Goal: Transaction & Acquisition: Download file/media

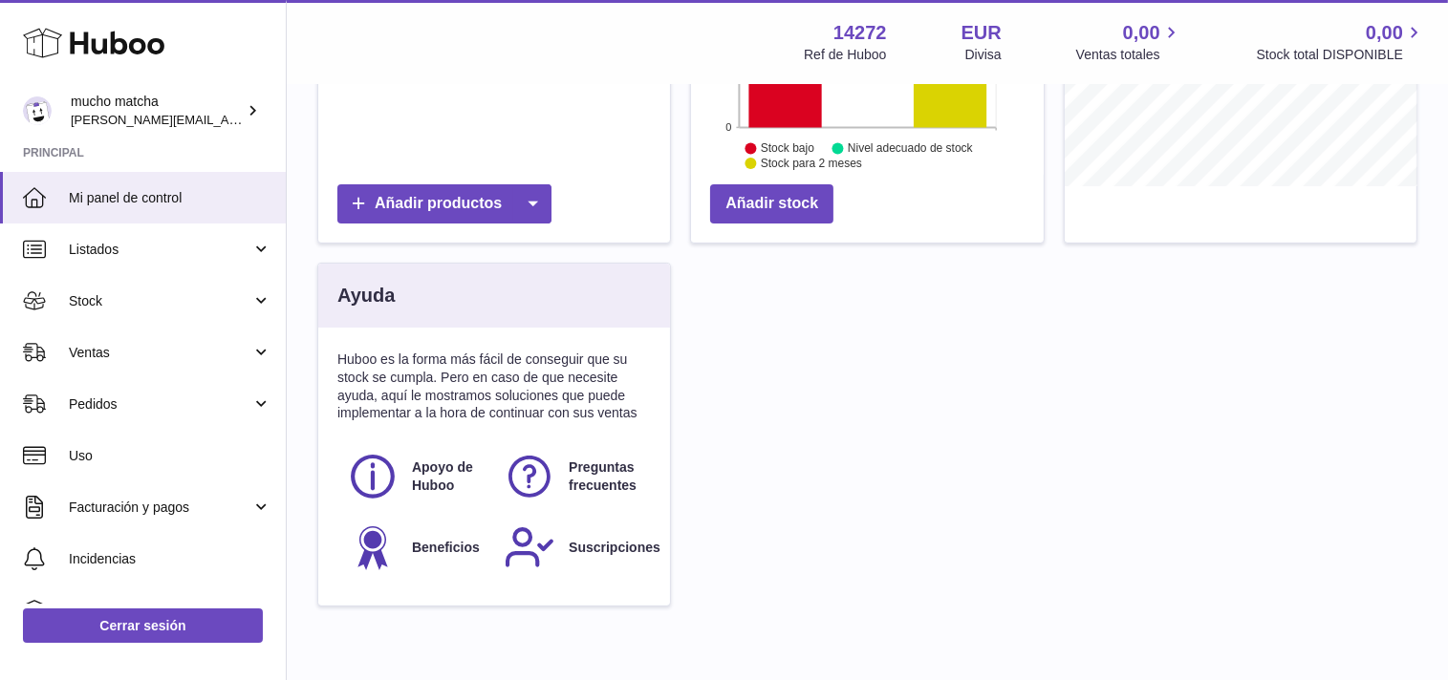
scroll to position [461, 0]
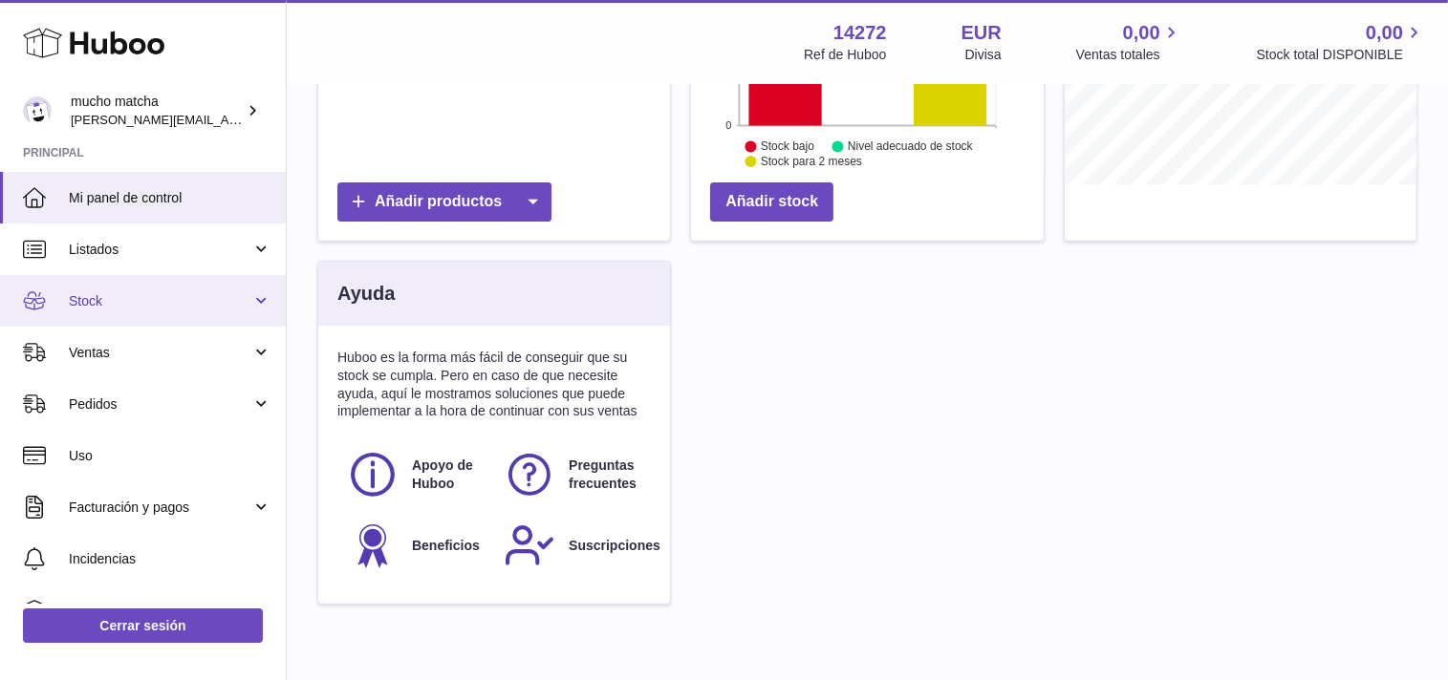
click at [167, 298] on span "Stock" at bounding box center [160, 301] width 183 height 18
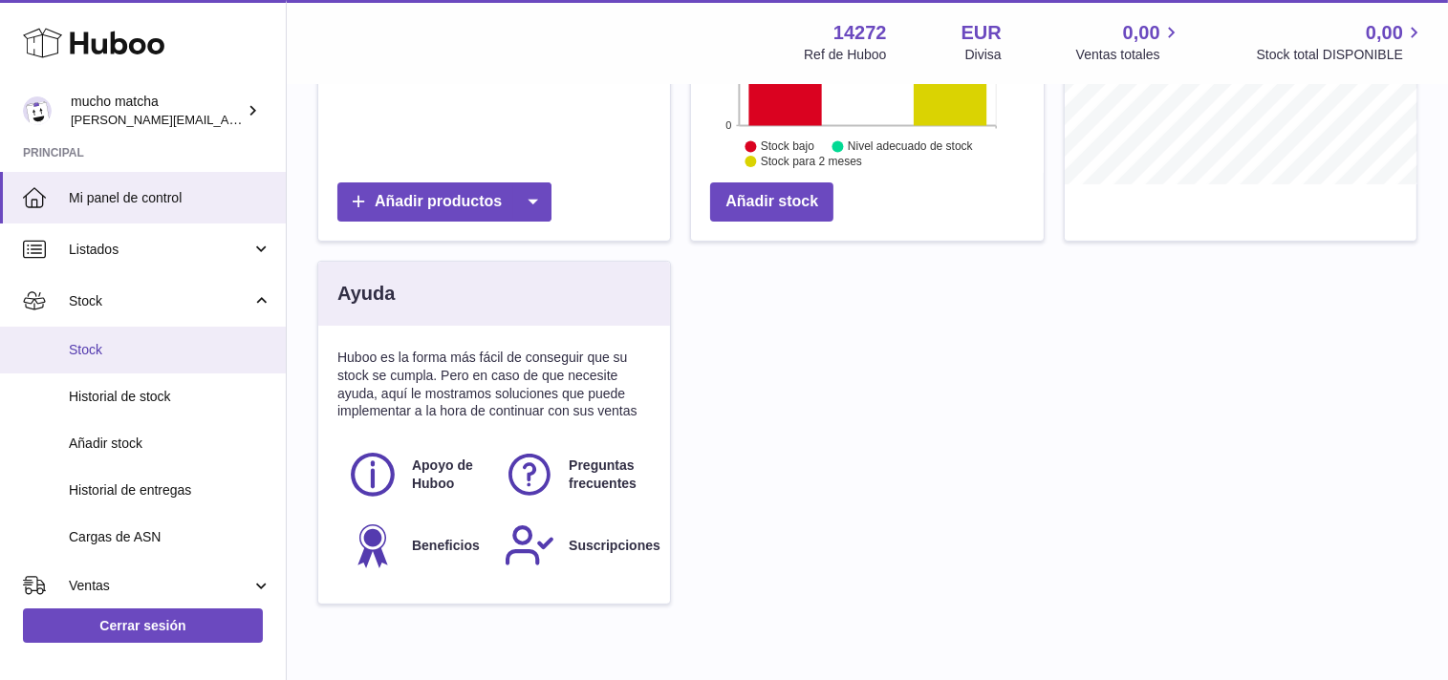
click at [93, 348] on span "Stock" at bounding box center [170, 350] width 203 height 18
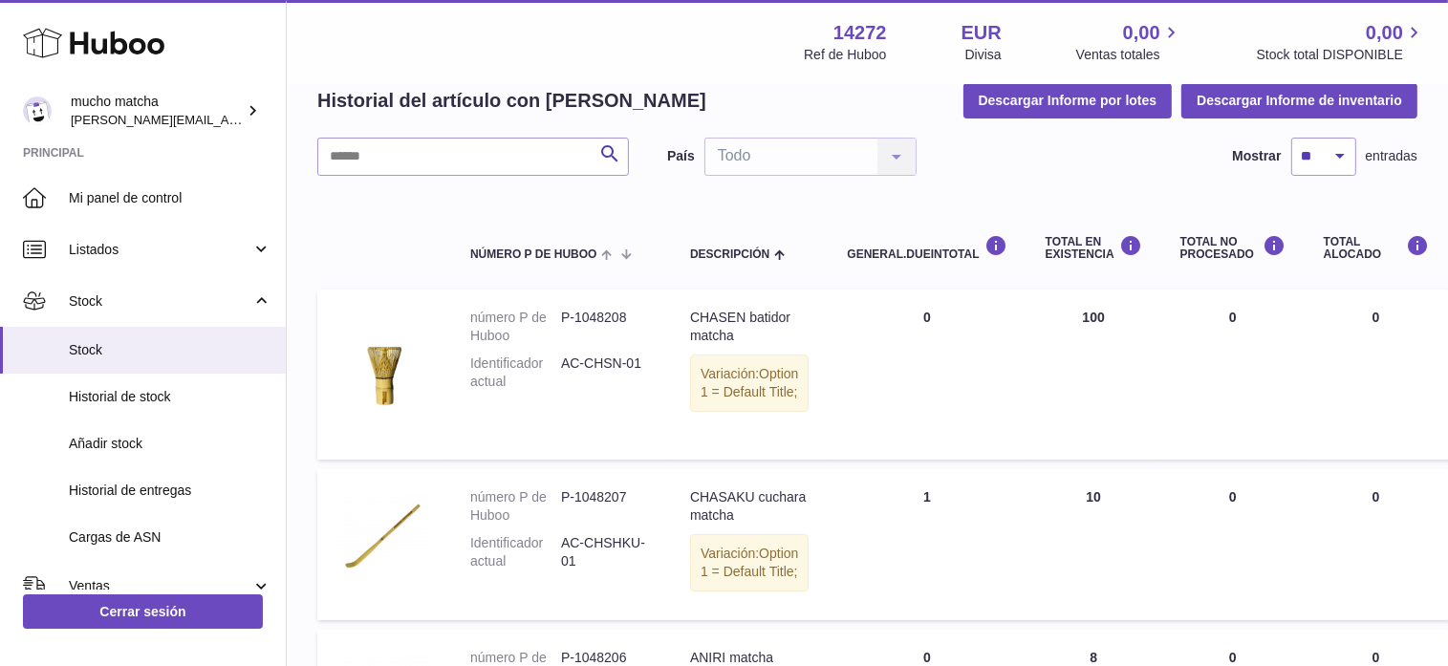
scroll to position [80, 0]
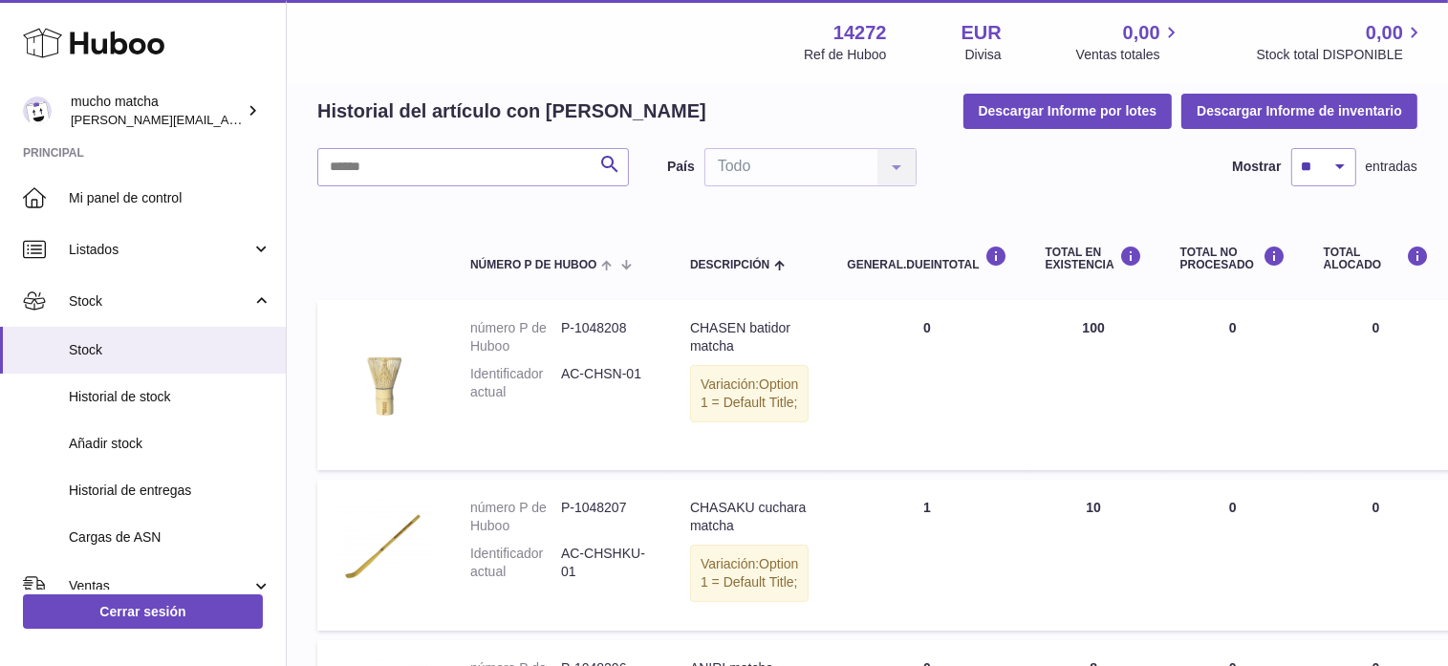
click at [389, 385] on img at bounding box center [384, 382] width 96 height 127
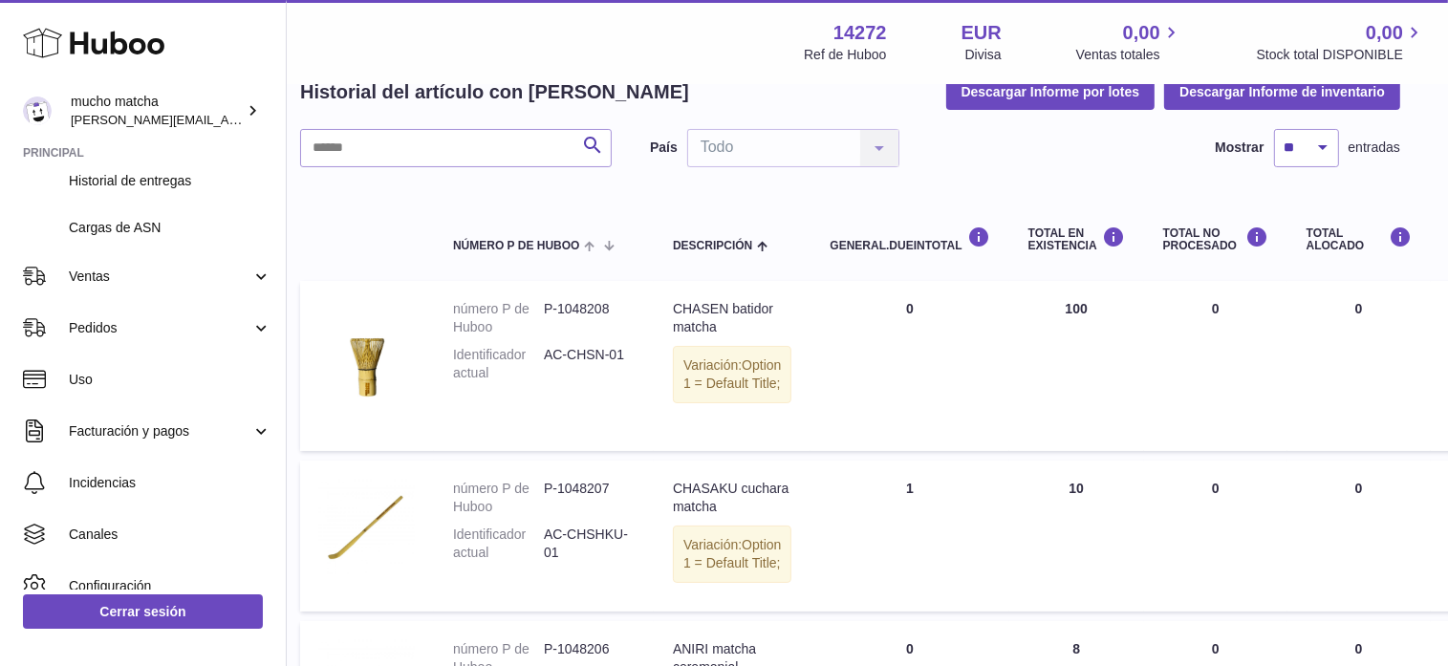
scroll to position [313, 0]
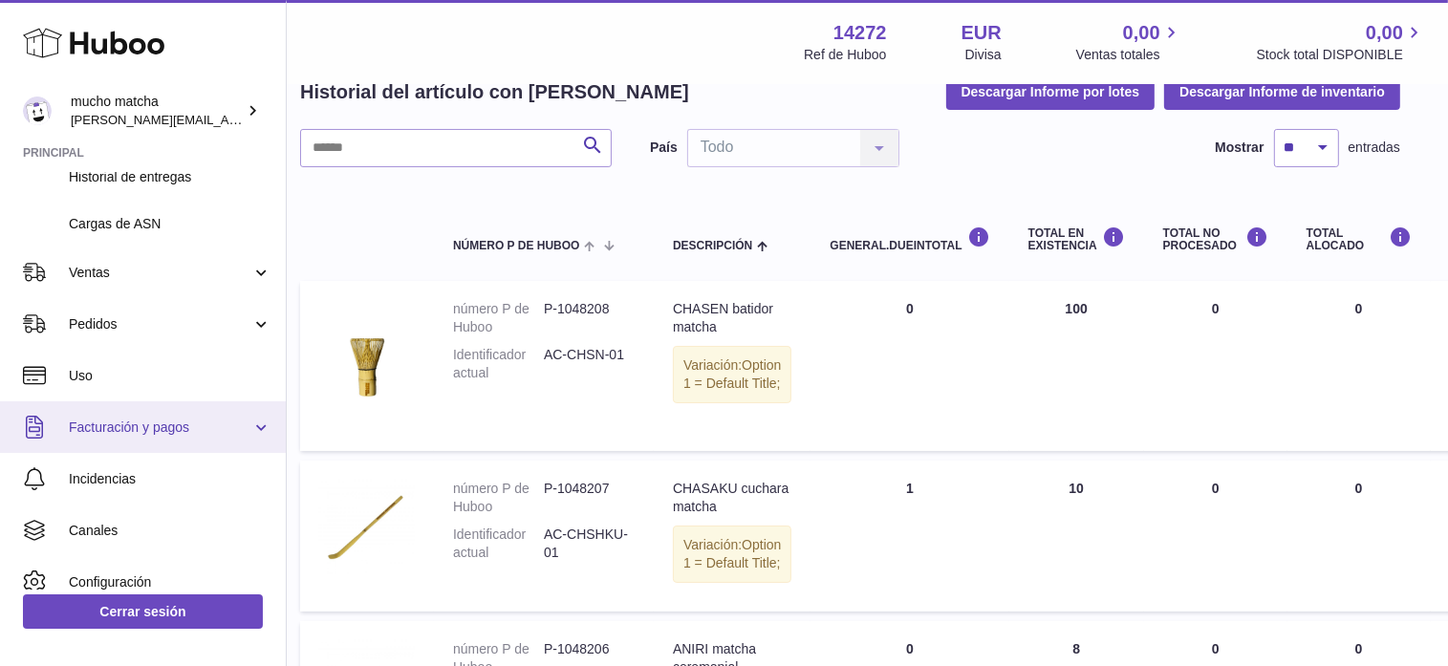
click at [165, 417] on link "Facturación y pagos" at bounding box center [143, 427] width 286 height 52
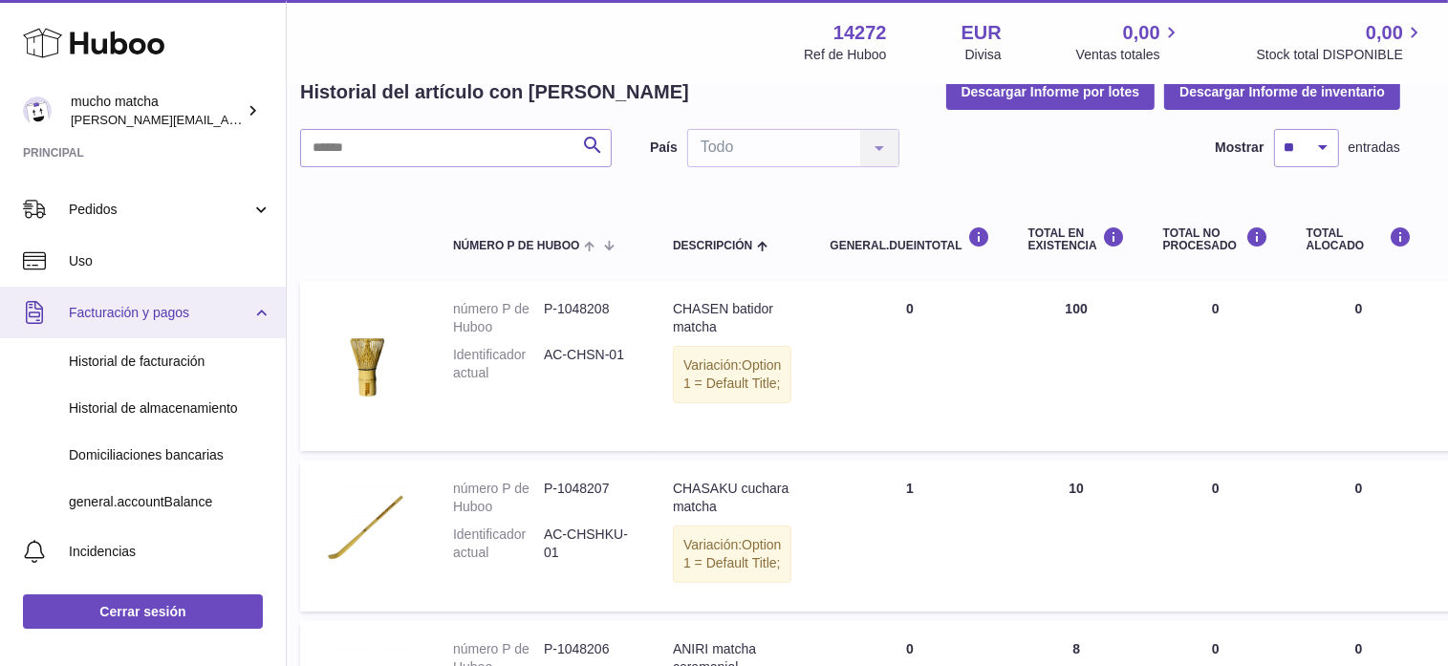
scroll to position [440, 0]
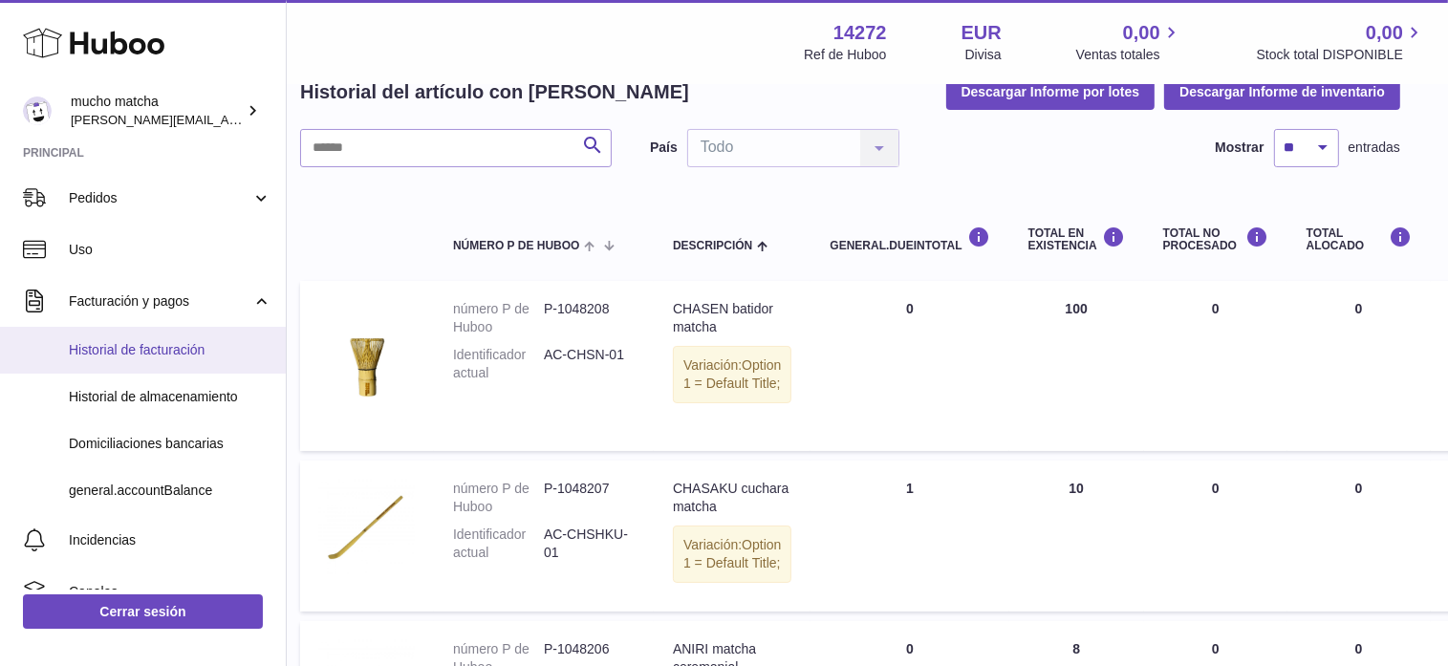
click at [161, 354] on span "Historial de facturación" at bounding box center [170, 350] width 203 height 18
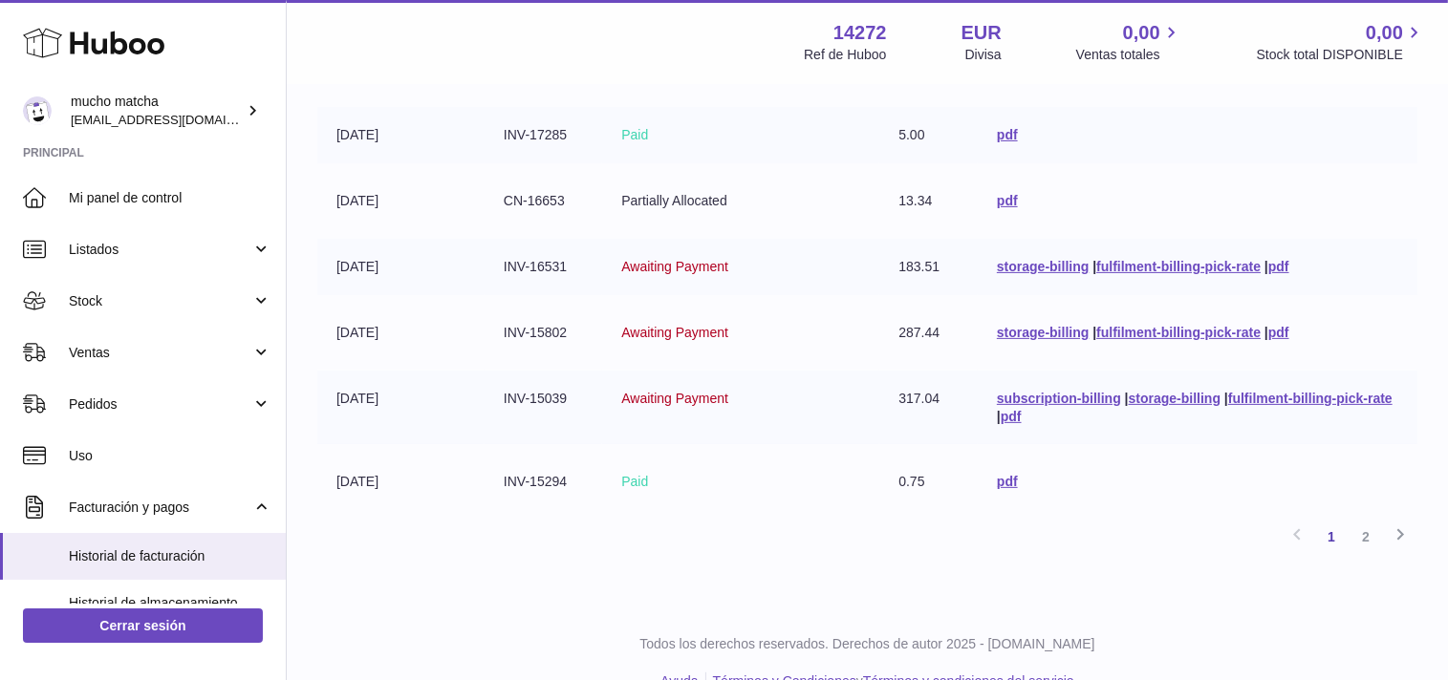
scroll to position [589, 0]
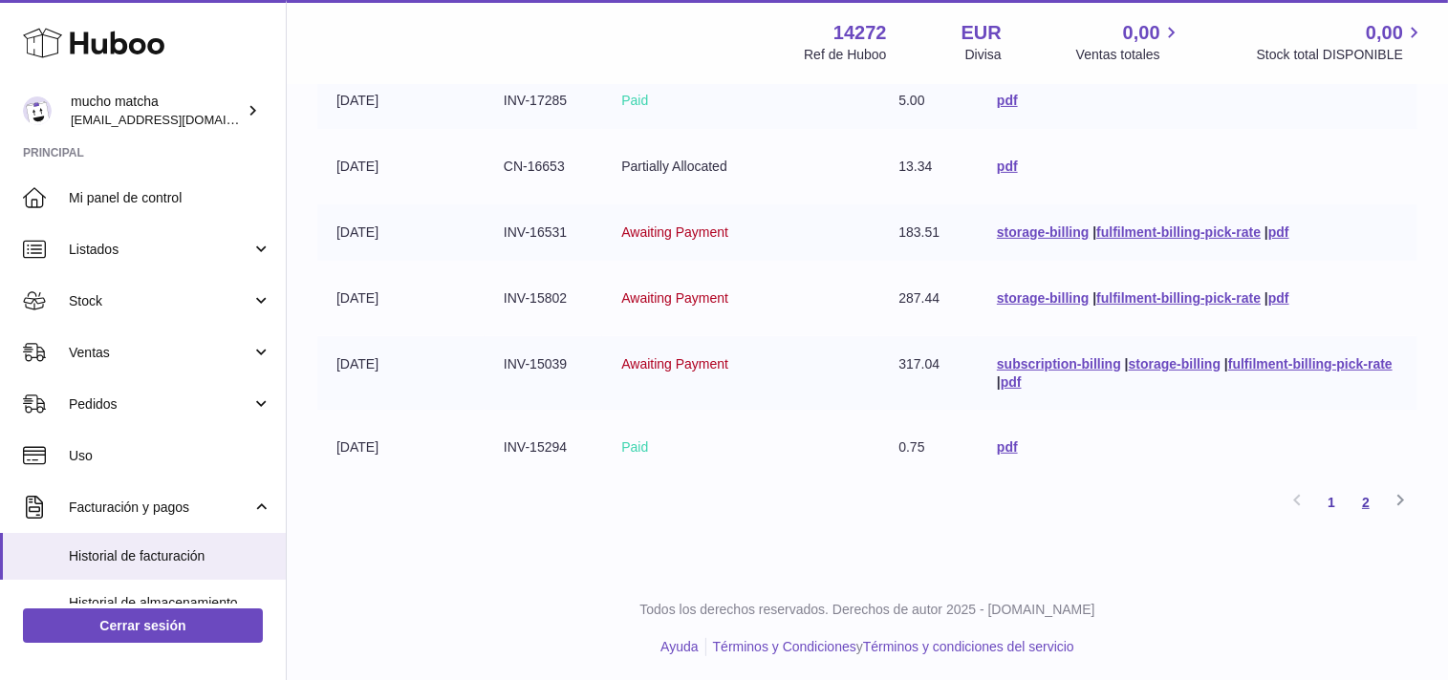
click at [1365, 503] on link "2" at bounding box center [1365, 502] width 34 height 34
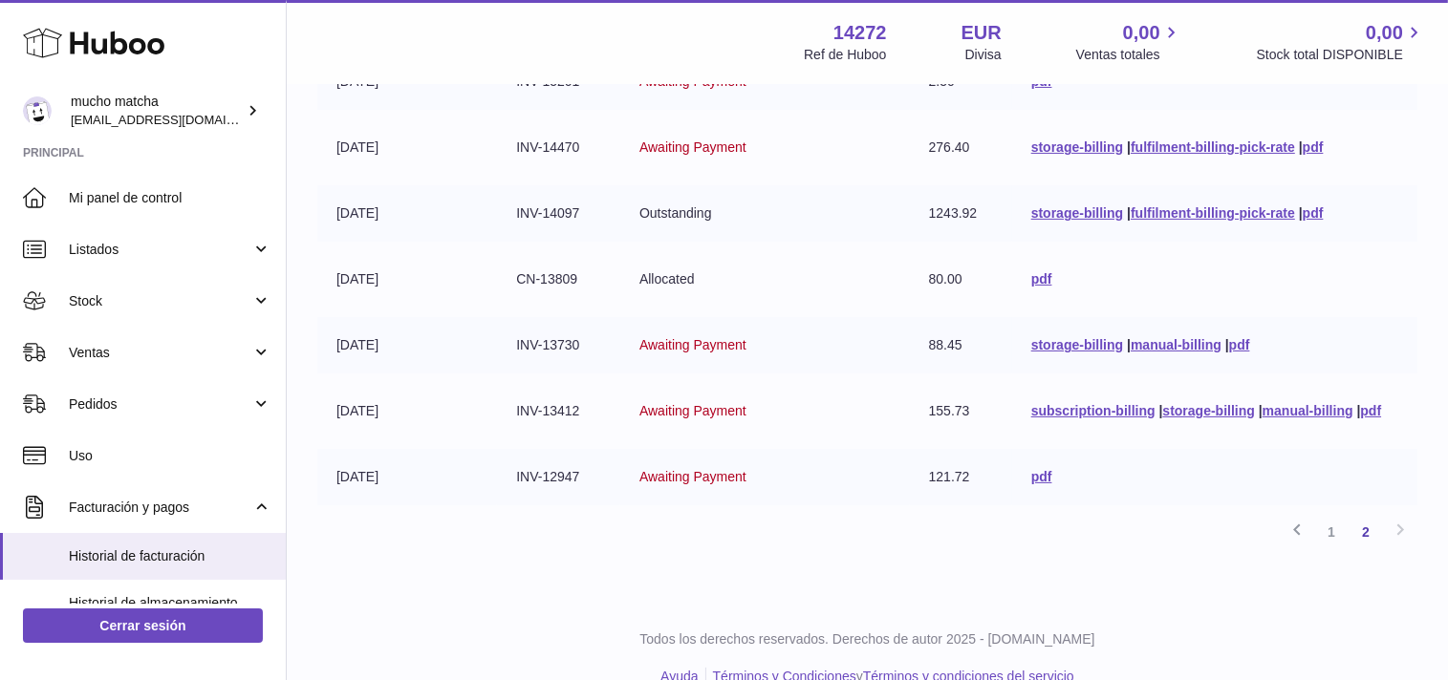
scroll to position [344, 0]
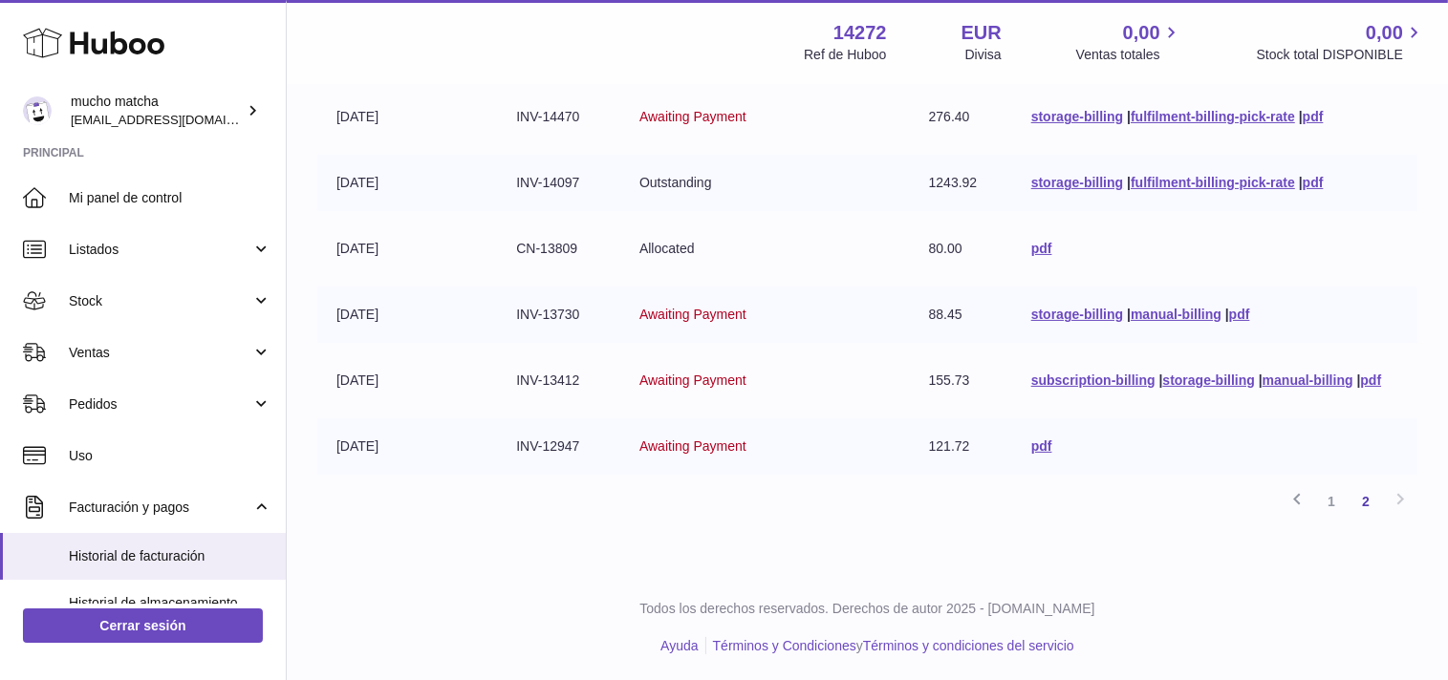
click at [1395, 501] on div "Anterior 1 2 Siguiente" at bounding box center [867, 501] width 1100 height 34
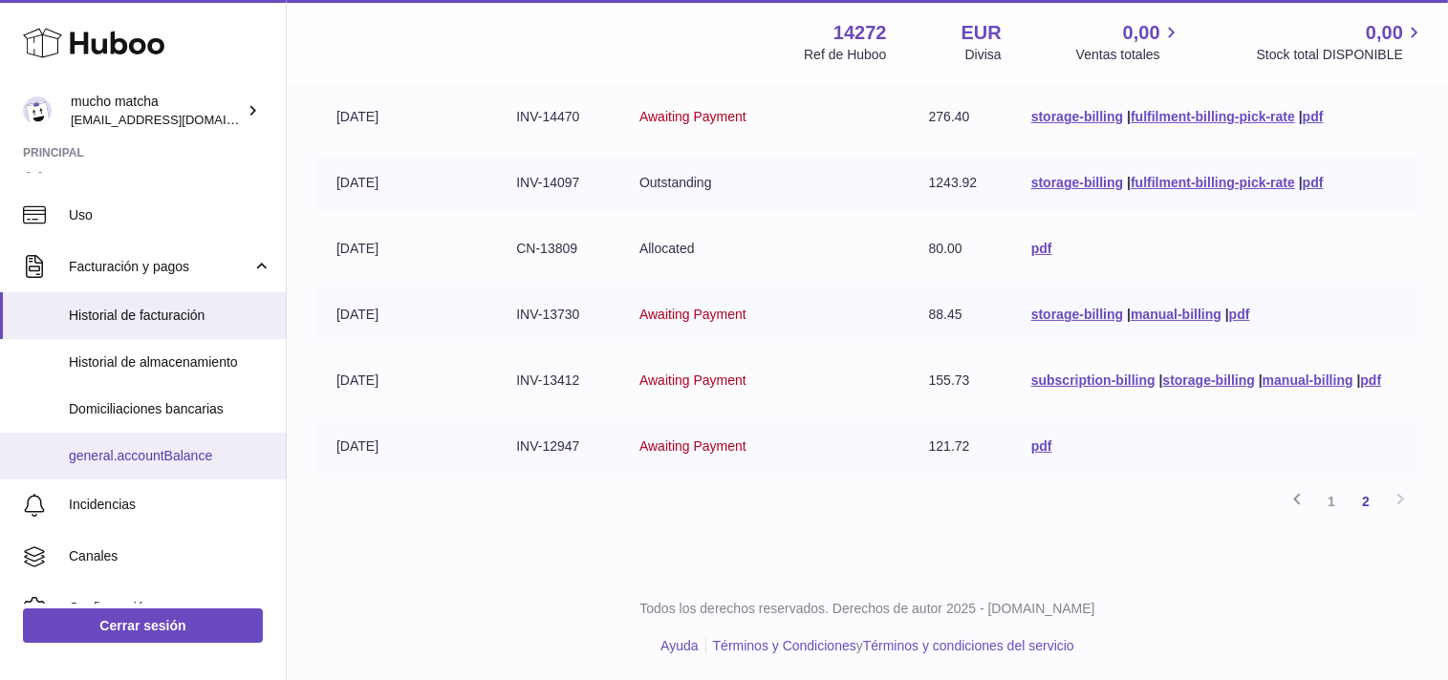
scroll to position [241, 0]
click at [181, 457] on span "general.accountBalance" at bounding box center [170, 456] width 203 height 18
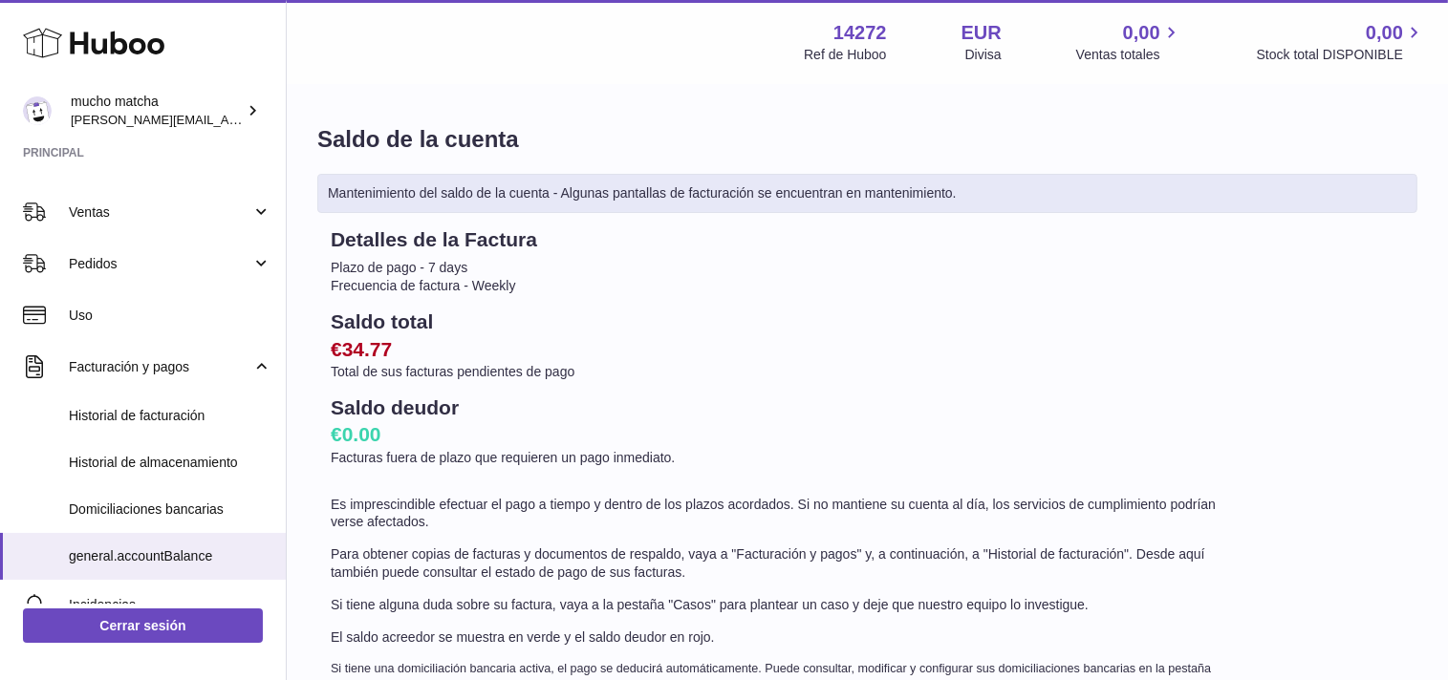
scroll to position [140, 0]
click at [164, 474] on link "Historial de almacenamiento" at bounding box center [143, 463] width 286 height 47
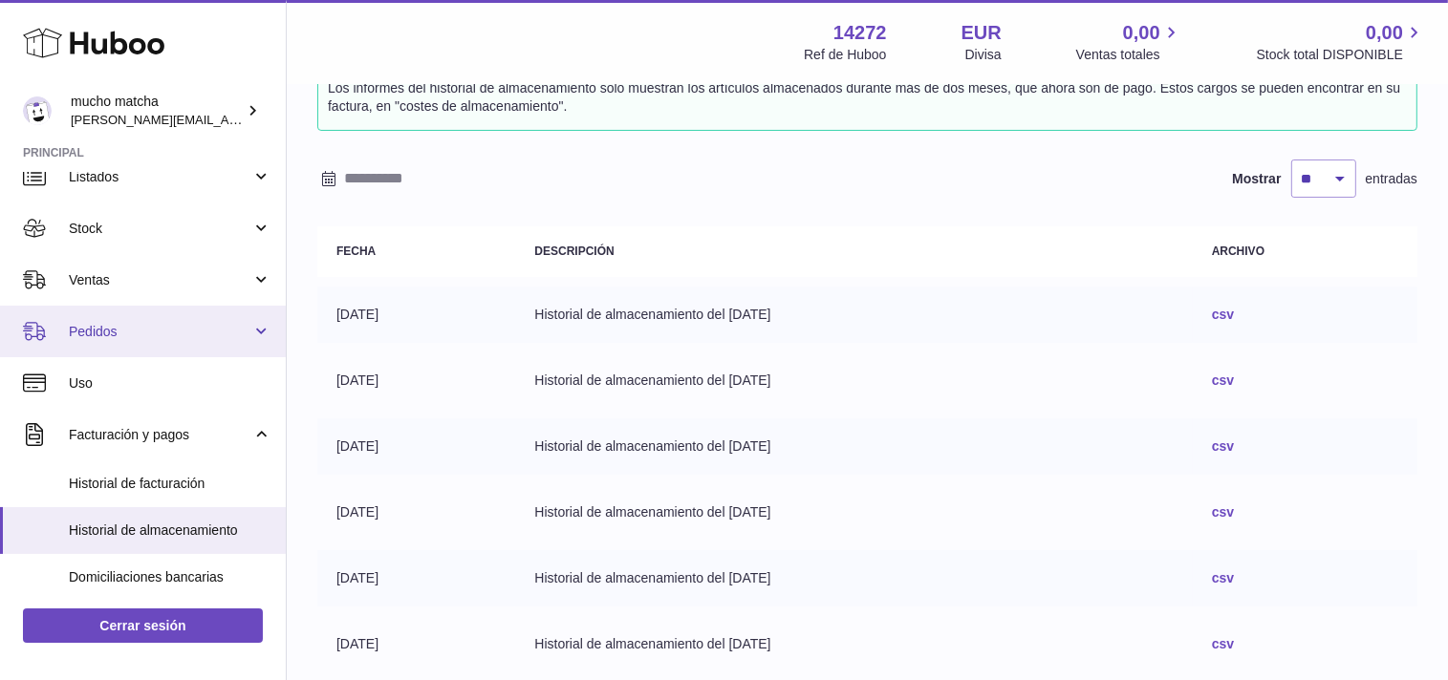
scroll to position [76, 0]
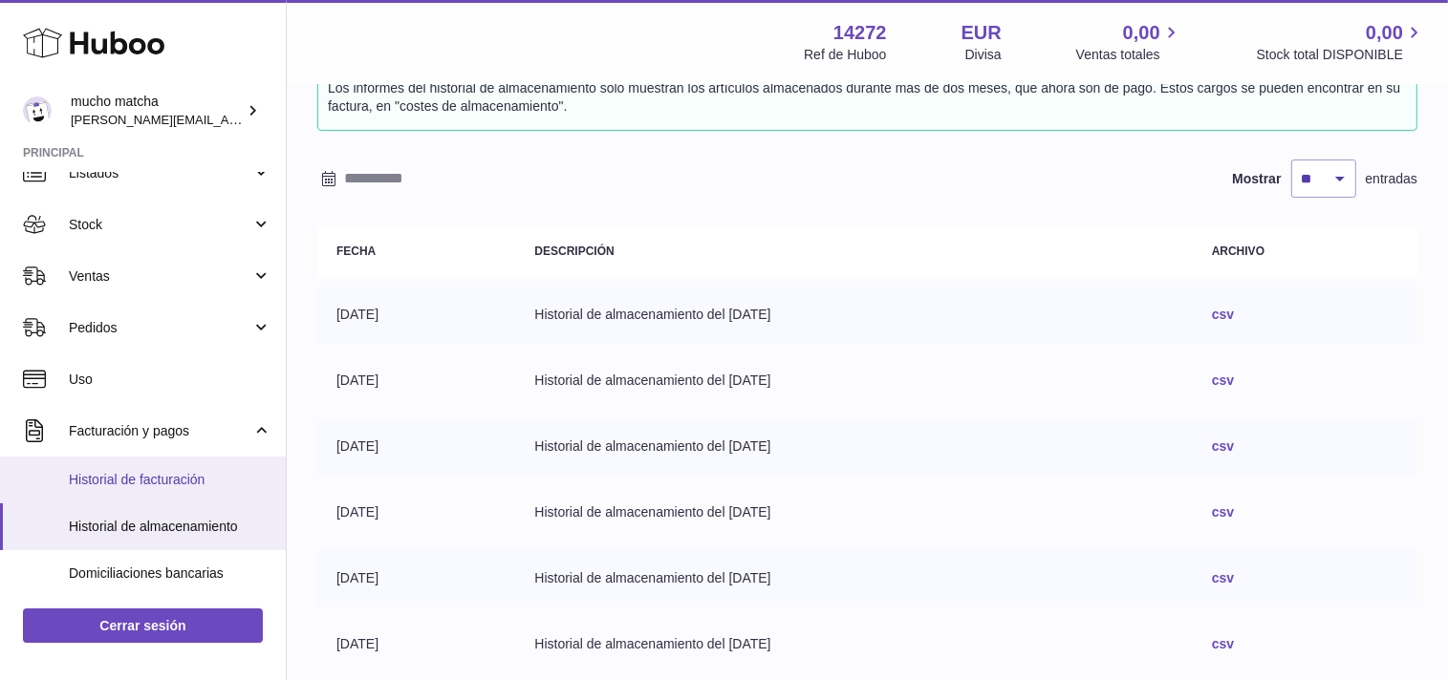
click at [194, 468] on link "Historial de facturación" at bounding box center [143, 480] width 286 height 47
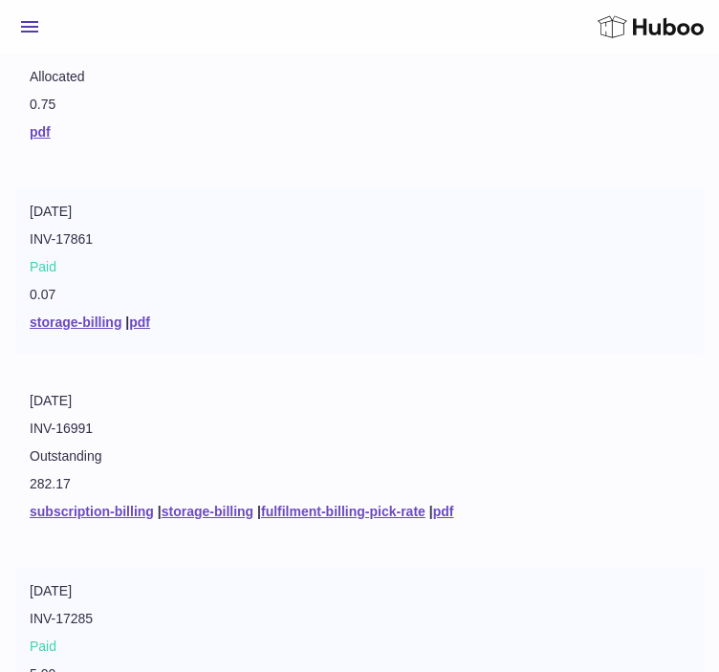
scroll to position [615, 0]
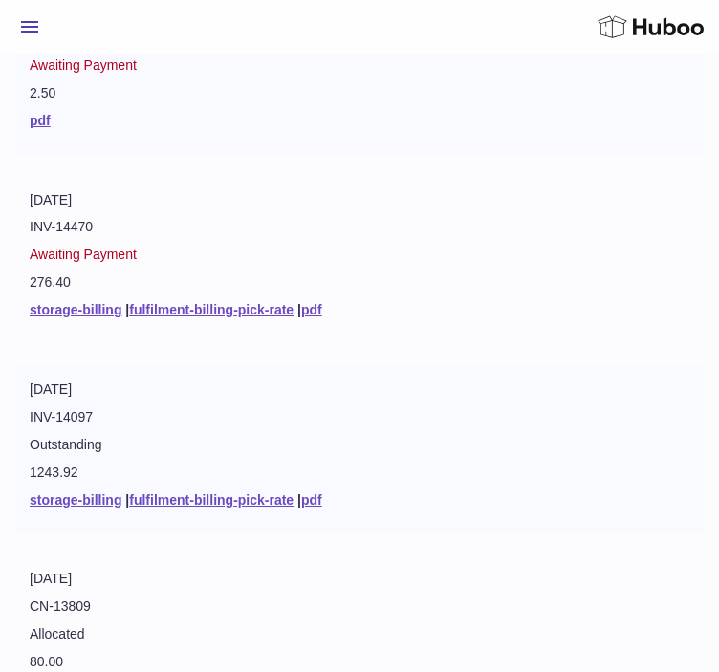
scroll to position [454, 0]
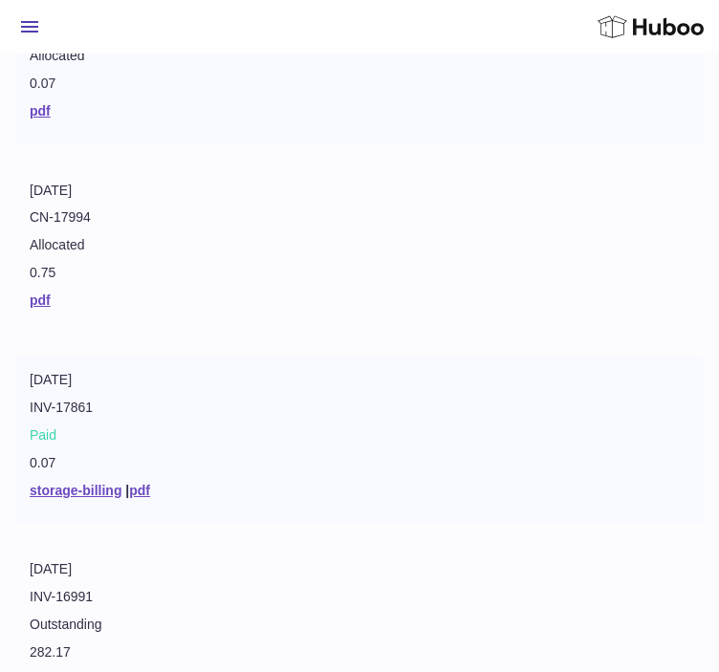
scroll to position [442, 0]
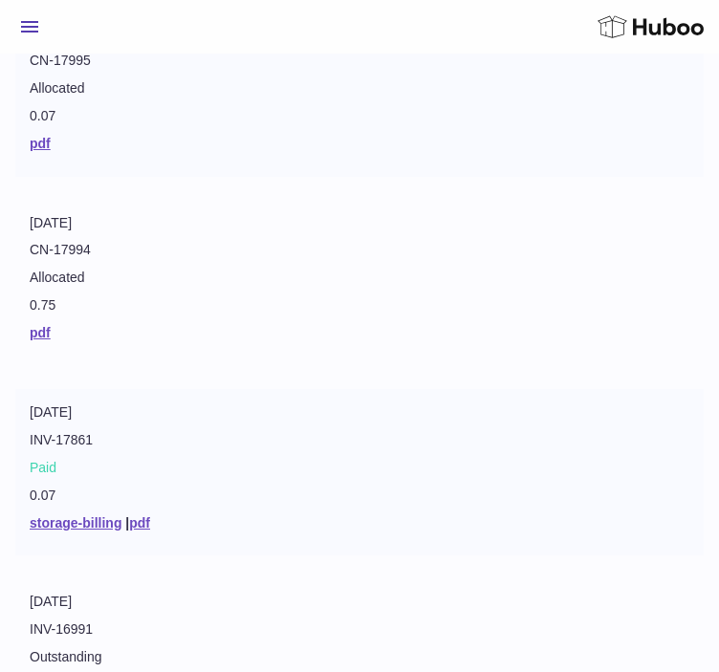
scroll to position [411, 0]
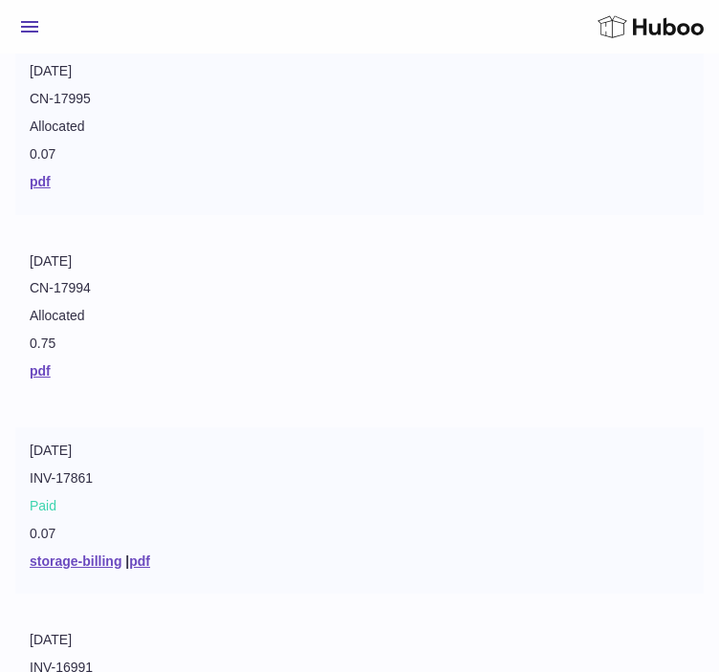
scroll to position [374, 0]
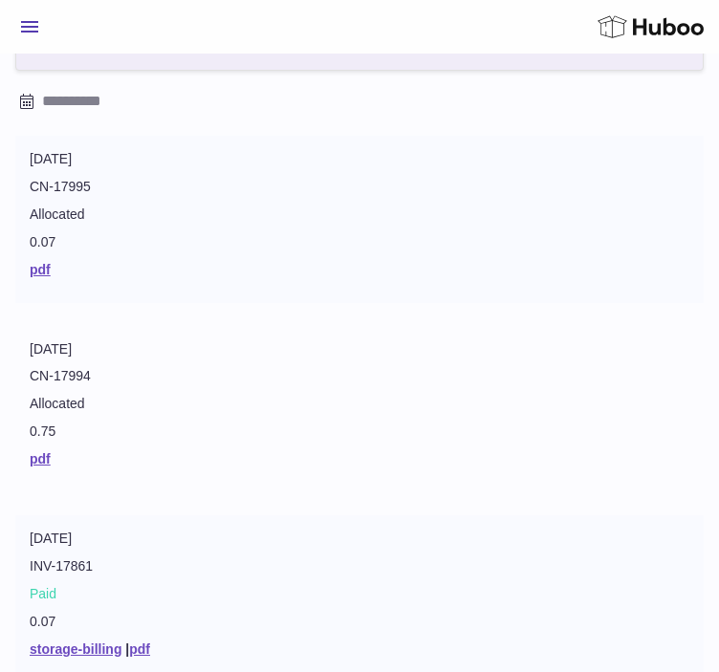
scroll to position [284, 0]
